Goal: Obtain resource: Obtain resource

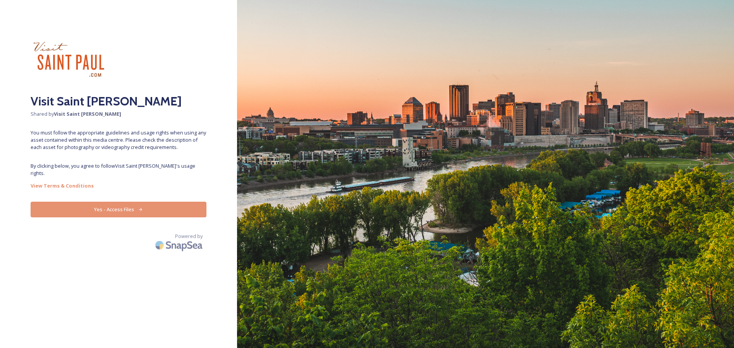
click at [122, 202] on button "Yes - Access Files" at bounding box center [119, 210] width 176 height 16
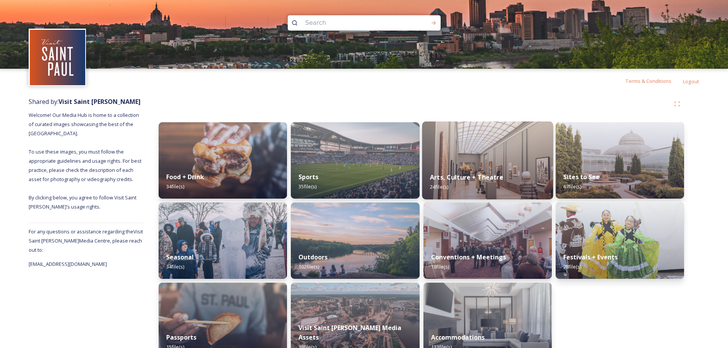
click at [496, 154] on img at bounding box center [487, 161] width 131 height 78
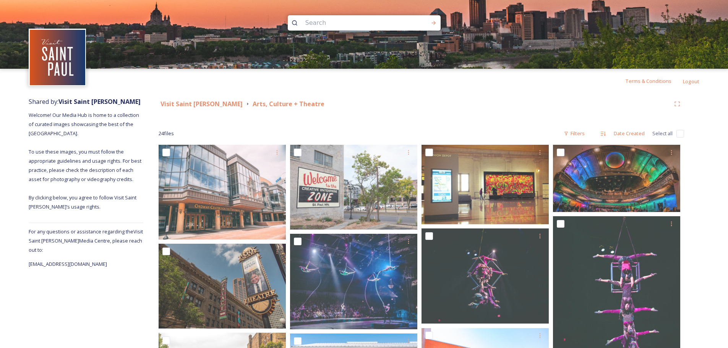
click at [317, 27] on input at bounding box center [354, 23] width 105 height 17
type input "mounds"
click at [435, 21] on icon at bounding box center [434, 23] width 6 height 6
